Goal: Task Accomplishment & Management: Manage account settings

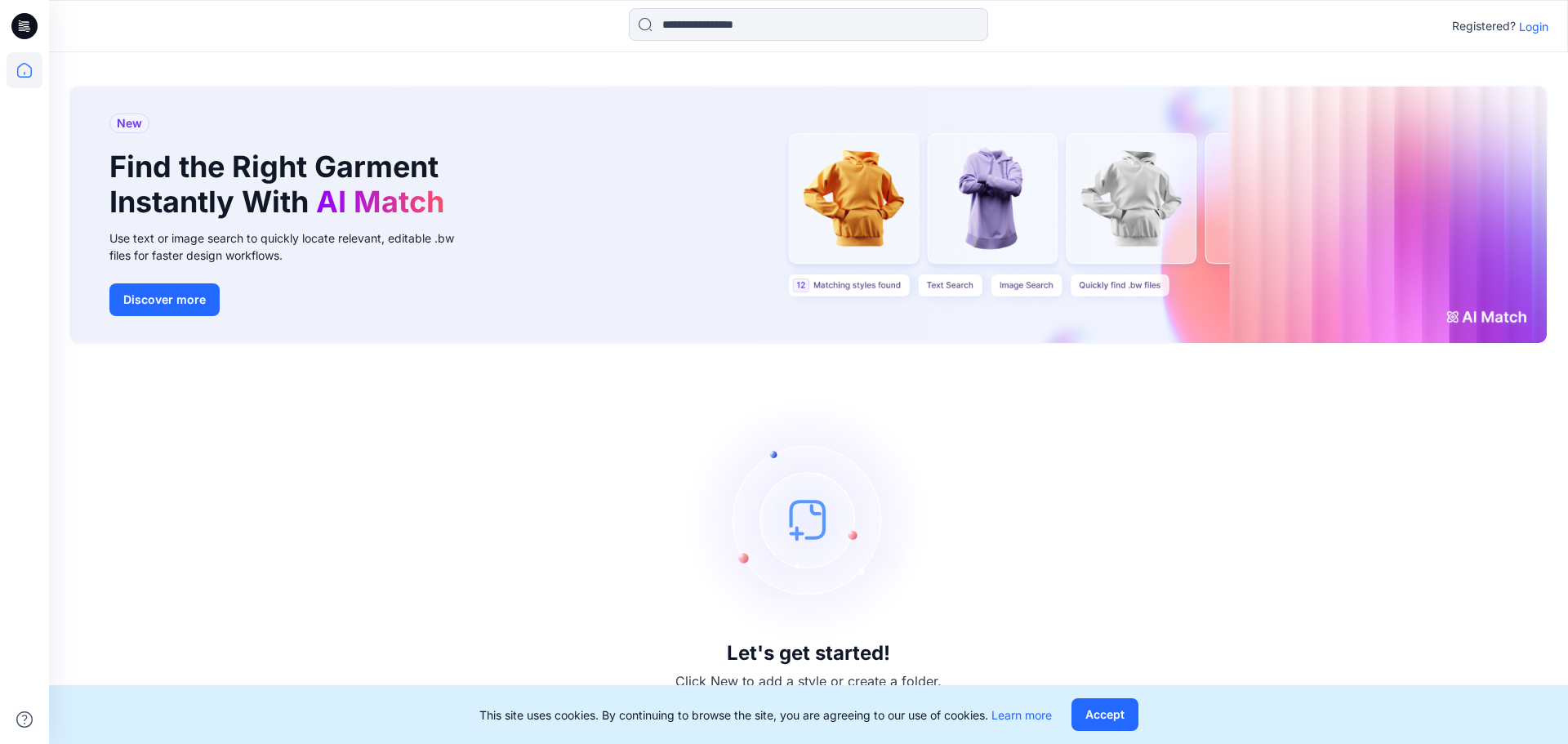
click at [1517, 28] on div "Registered? Login" at bounding box center [1500, 26] width 97 height 20
click at [1526, 28] on p "Login" at bounding box center [1534, 26] width 29 height 18
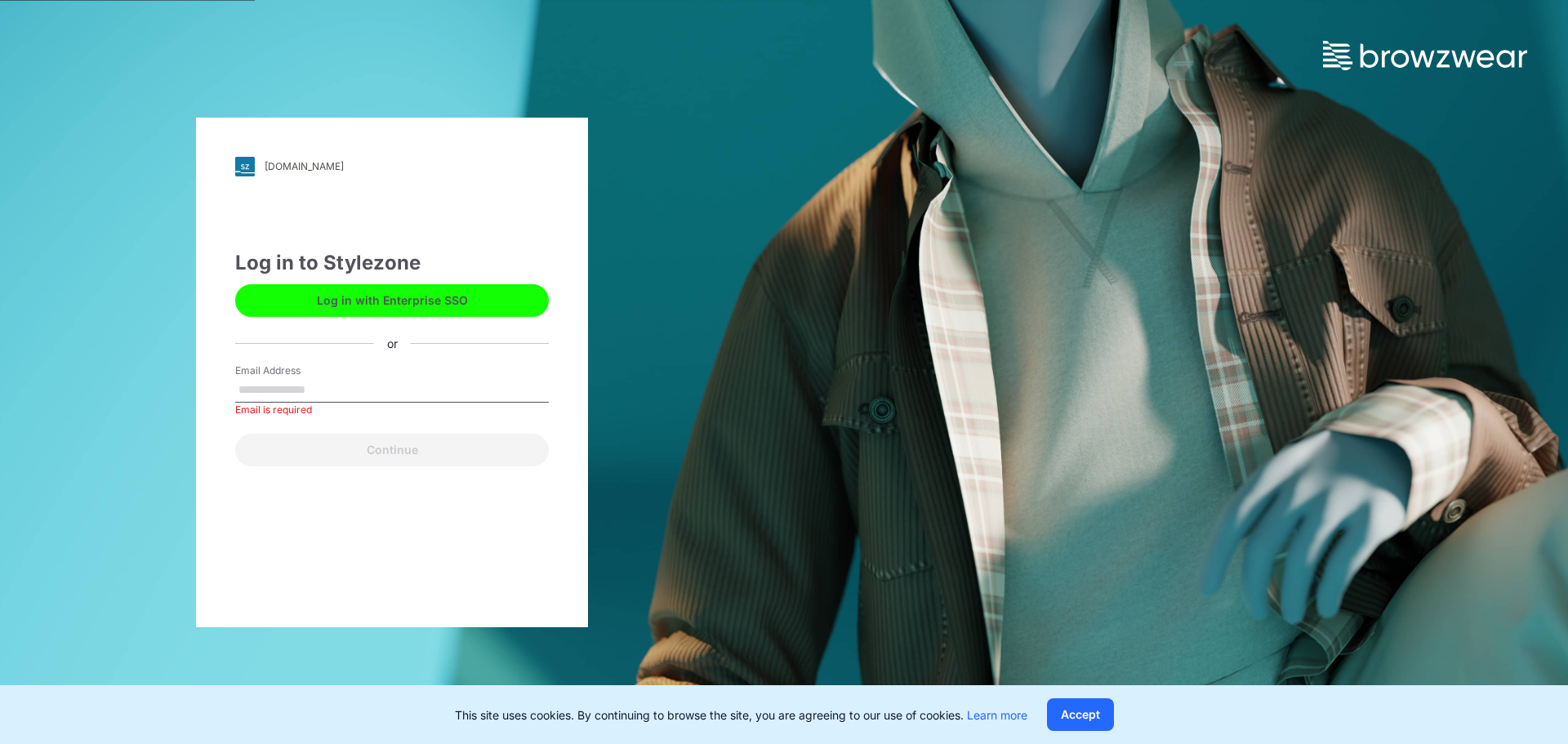
click at [450, 303] on button "Log in with Enterprise SSO" at bounding box center [391, 300] width 314 height 32
